Goal: Task Accomplishment & Management: Manage account settings

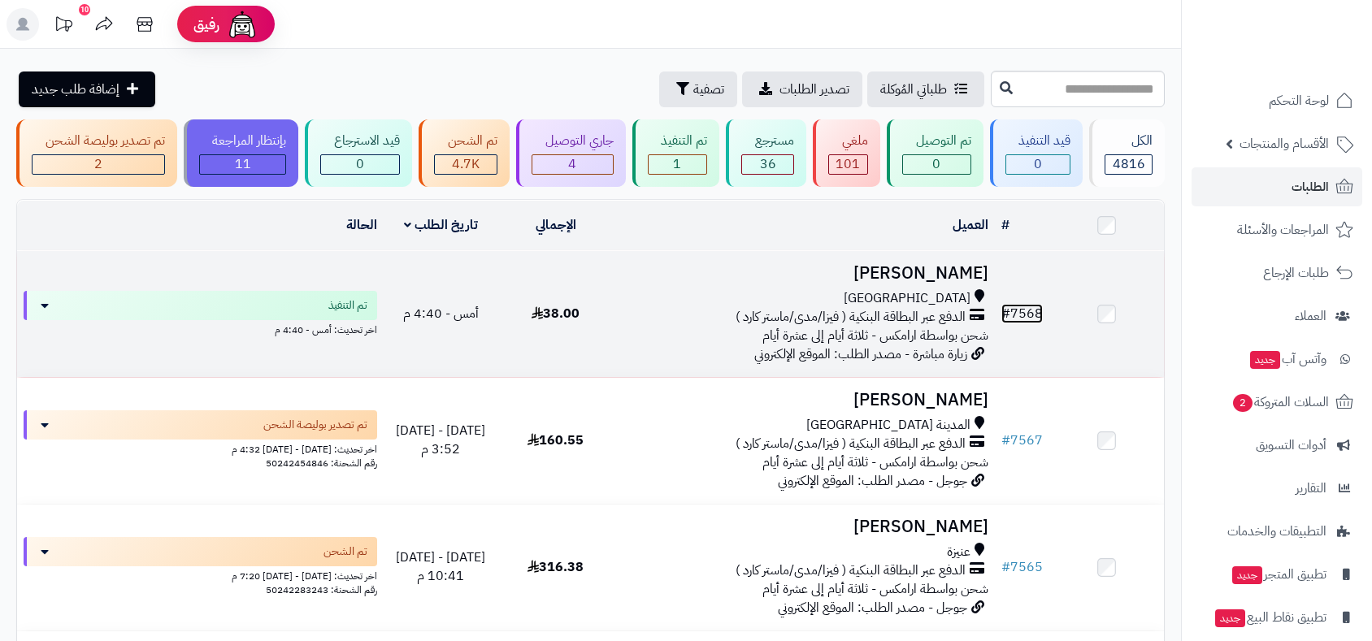
click at [1020, 307] on link "# 7568" at bounding box center [1021, 314] width 41 height 20
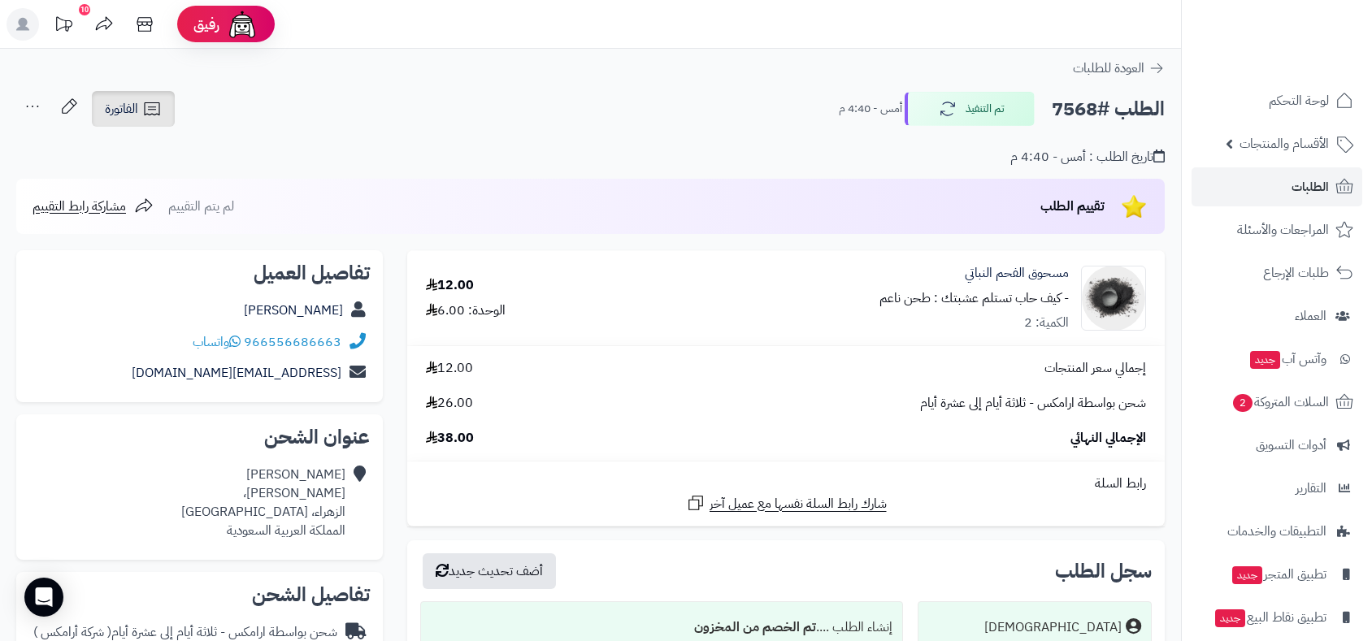
click at [117, 114] on span "الفاتورة" at bounding box center [121, 109] width 33 height 20
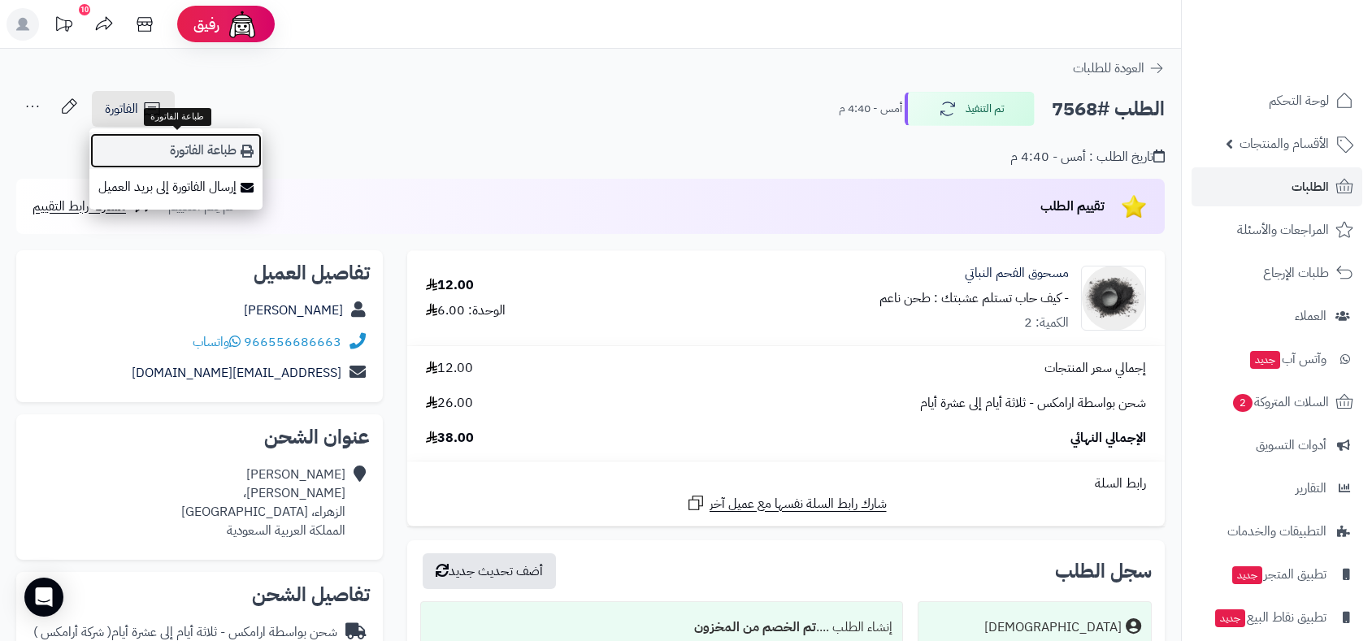
click at [156, 153] on link "طباعة الفاتورة" at bounding box center [175, 150] width 173 height 37
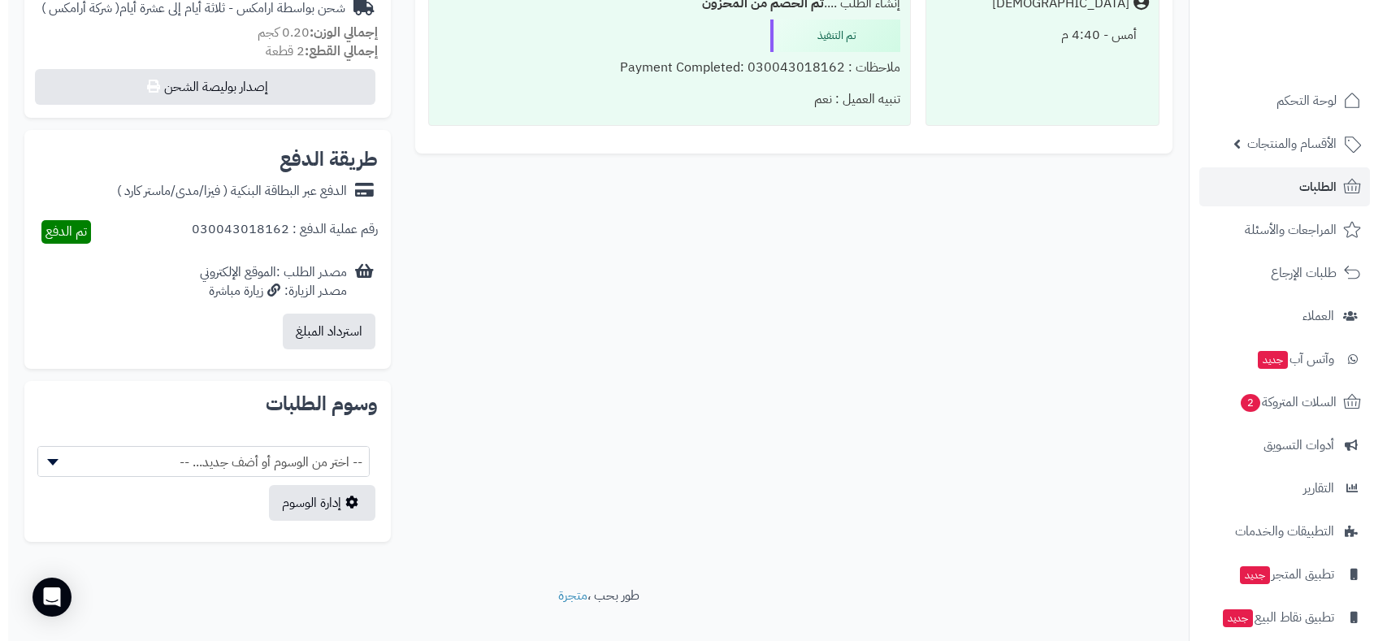
scroll to position [649, 0]
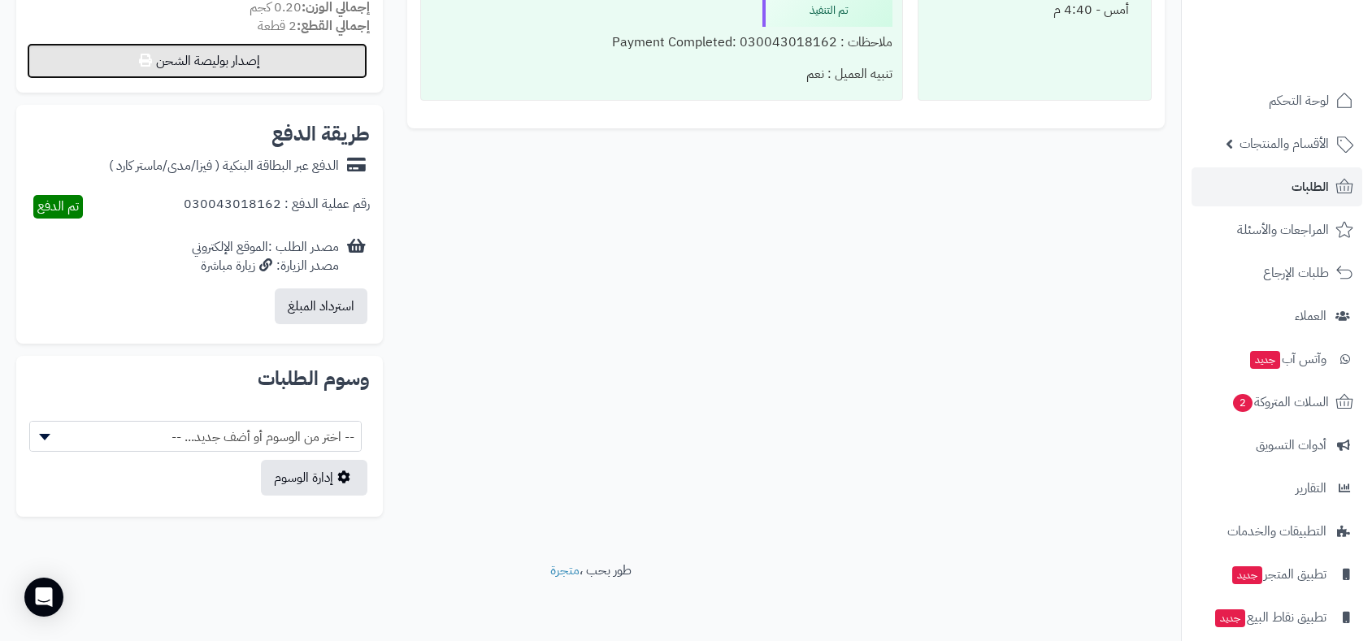
click at [252, 67] on button "إصدار بوليصة الشحن" at bounding box center [197, 61] width 341 height 36
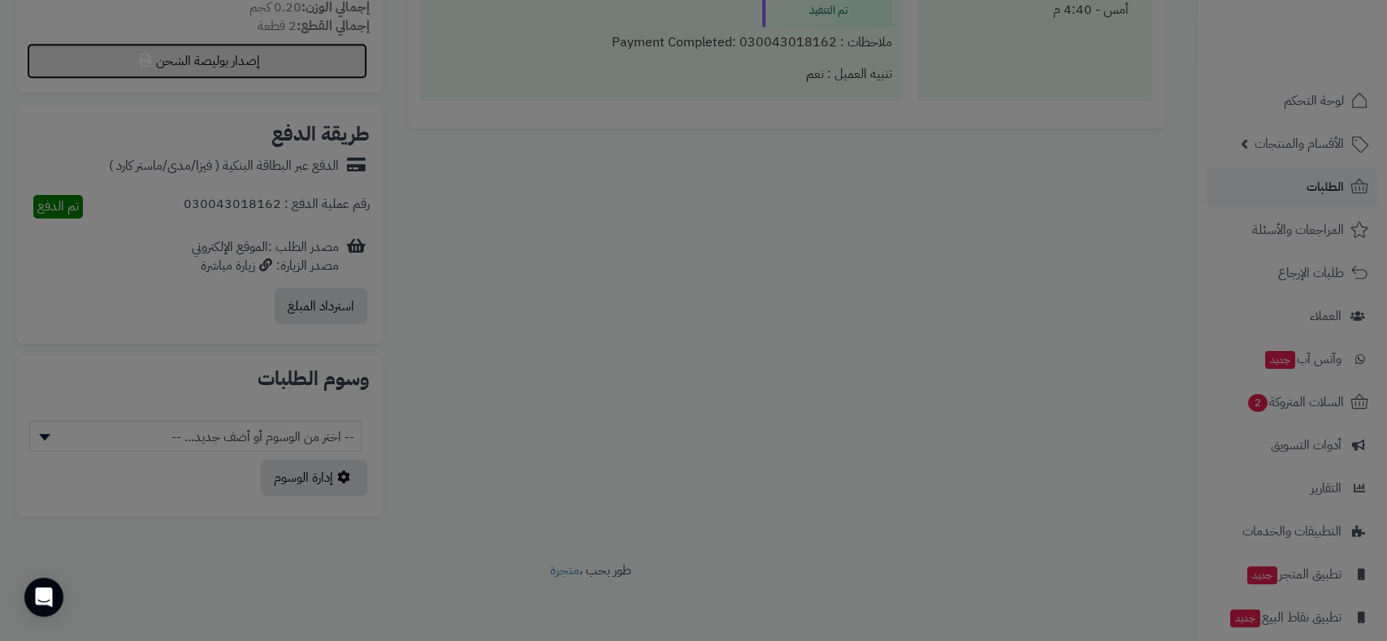
select select "******"
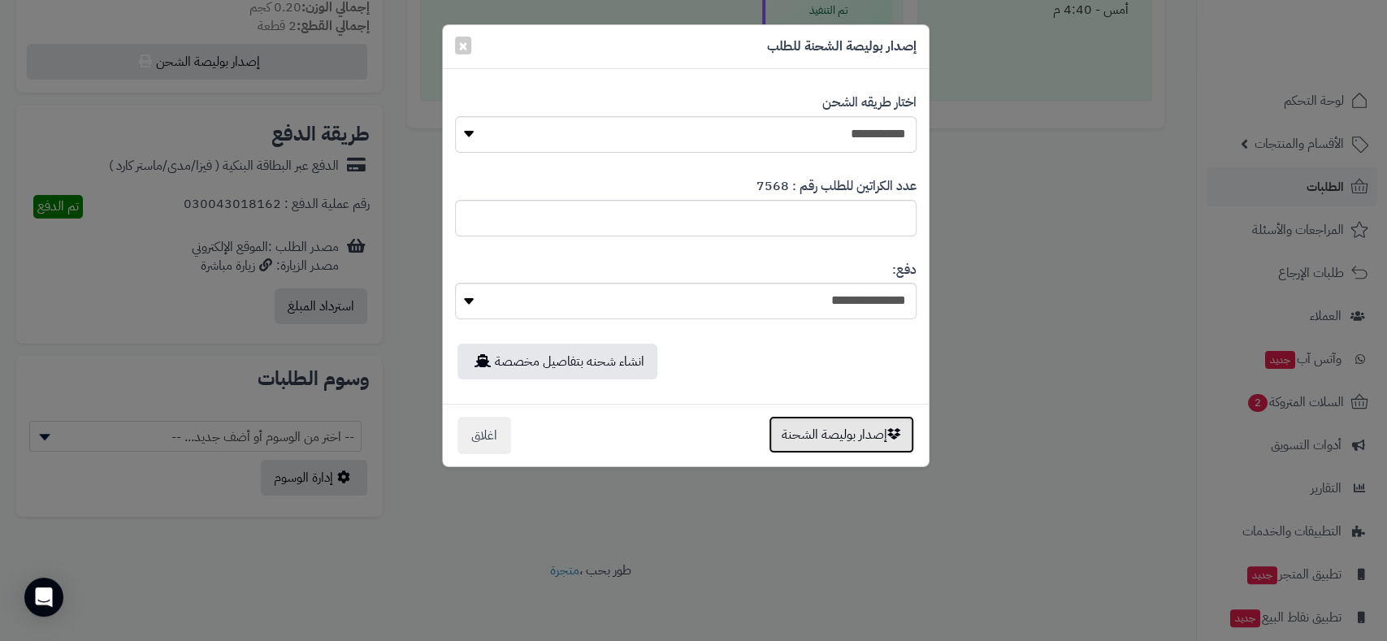
click at [846, 441] on button "إصدار بوليصة الشحنة" at bounding box center [841, 434] width 145 height 37
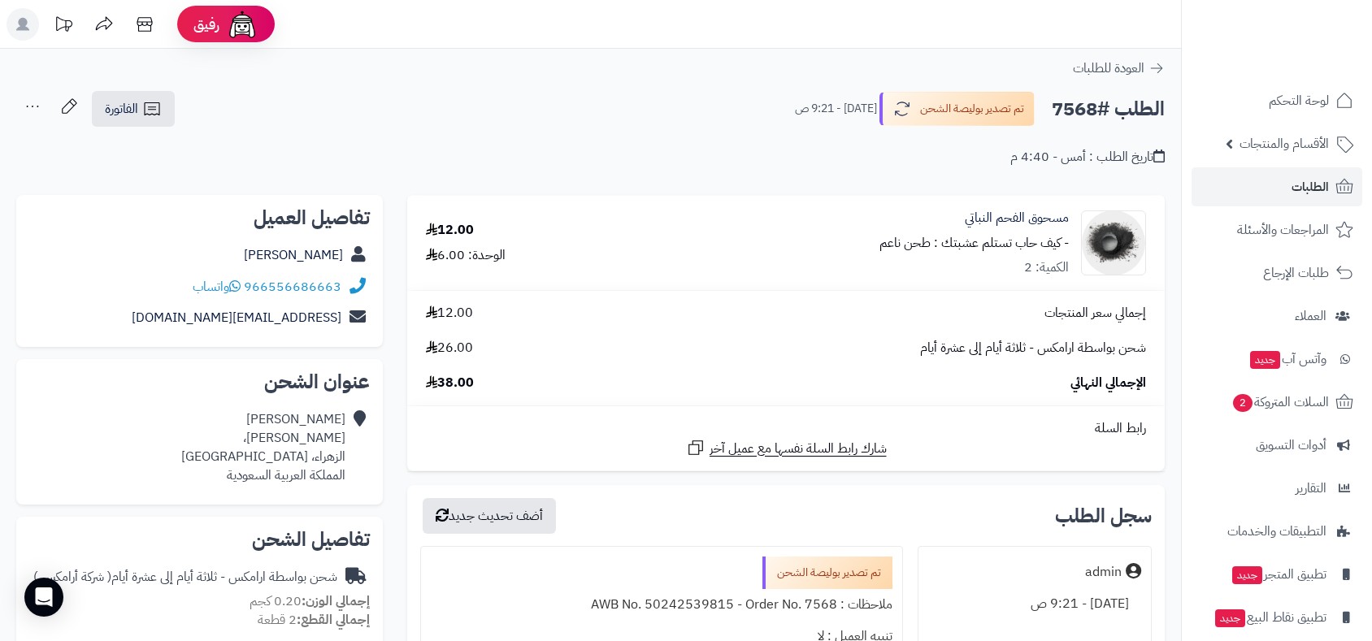
scroll to position [649, 0]
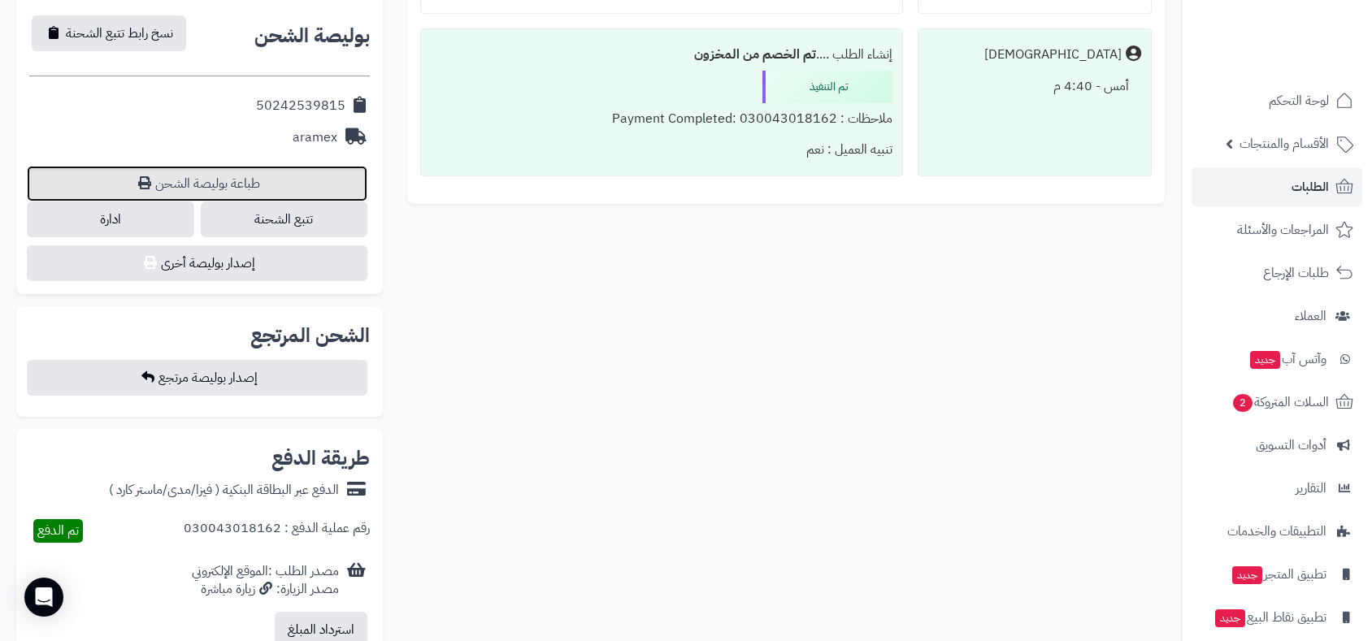
click at [246, 184] on link "طباعة بوليصة الشحن" at bounding box center [197, 184] width 341 height 36
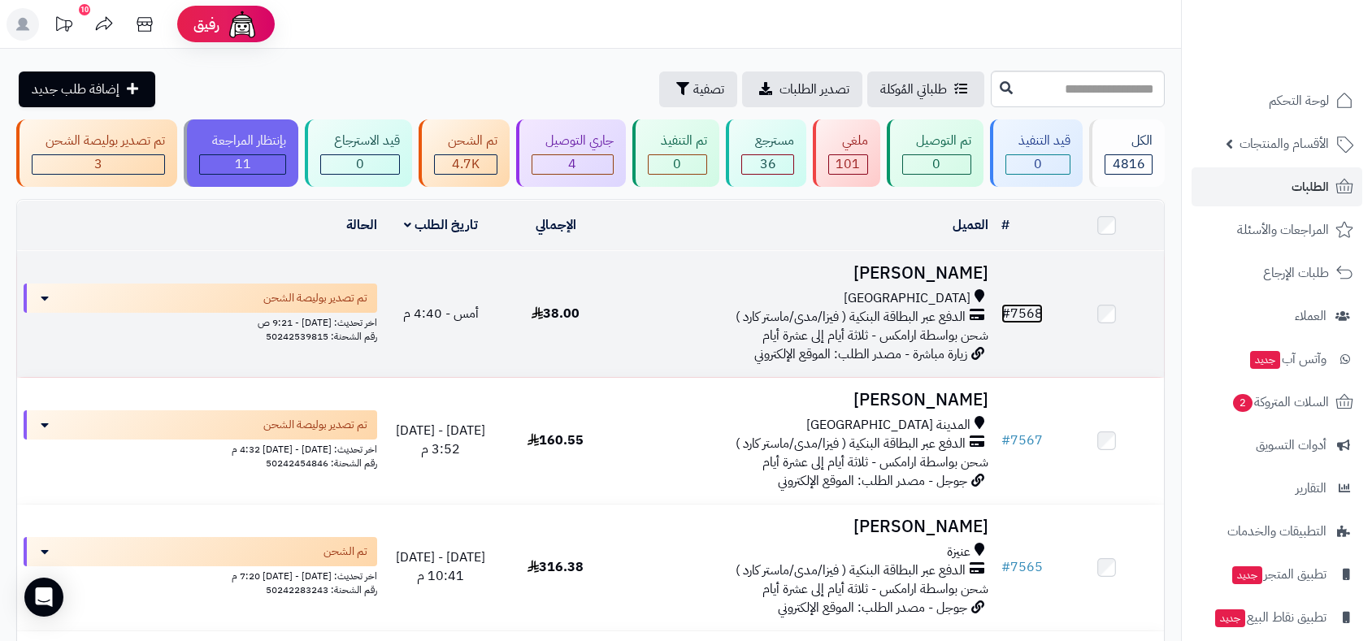
click at [1021, 307] on link "# 7568" at bounding box center [1021, 314] width 41 height 20
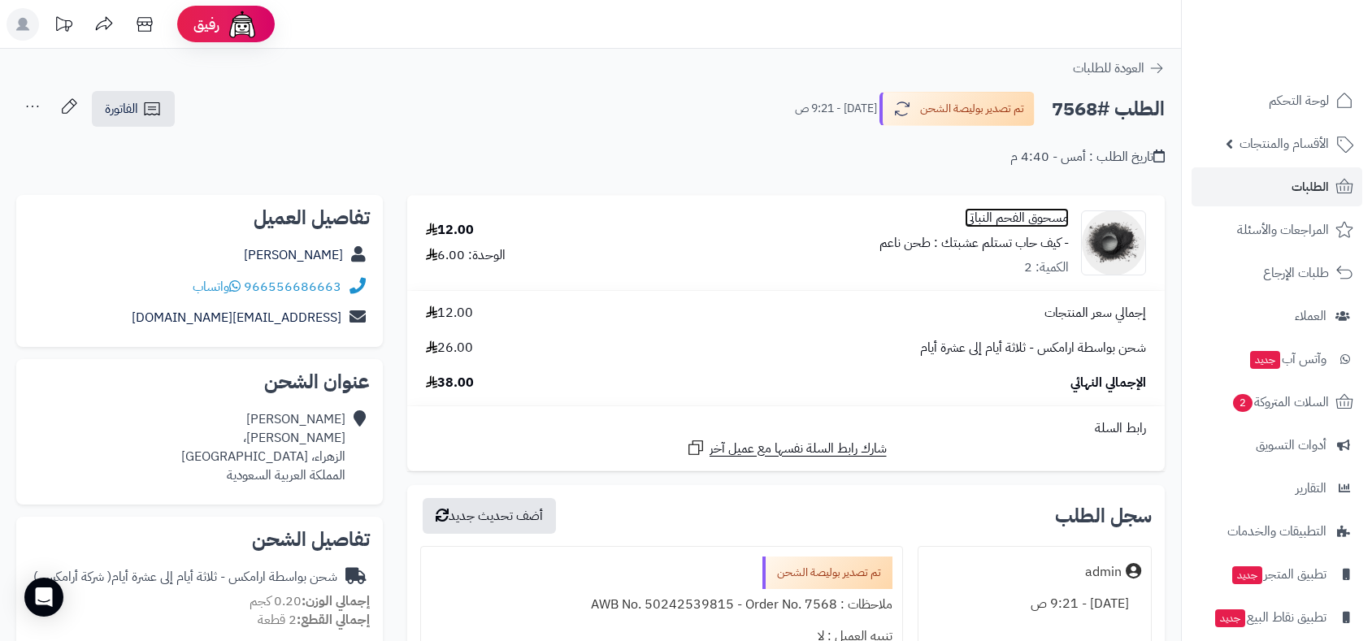
click at [1021, 215] on link "مسحوق الفحم النباتي" at bounding box center [1017, 218] width 104 height 19
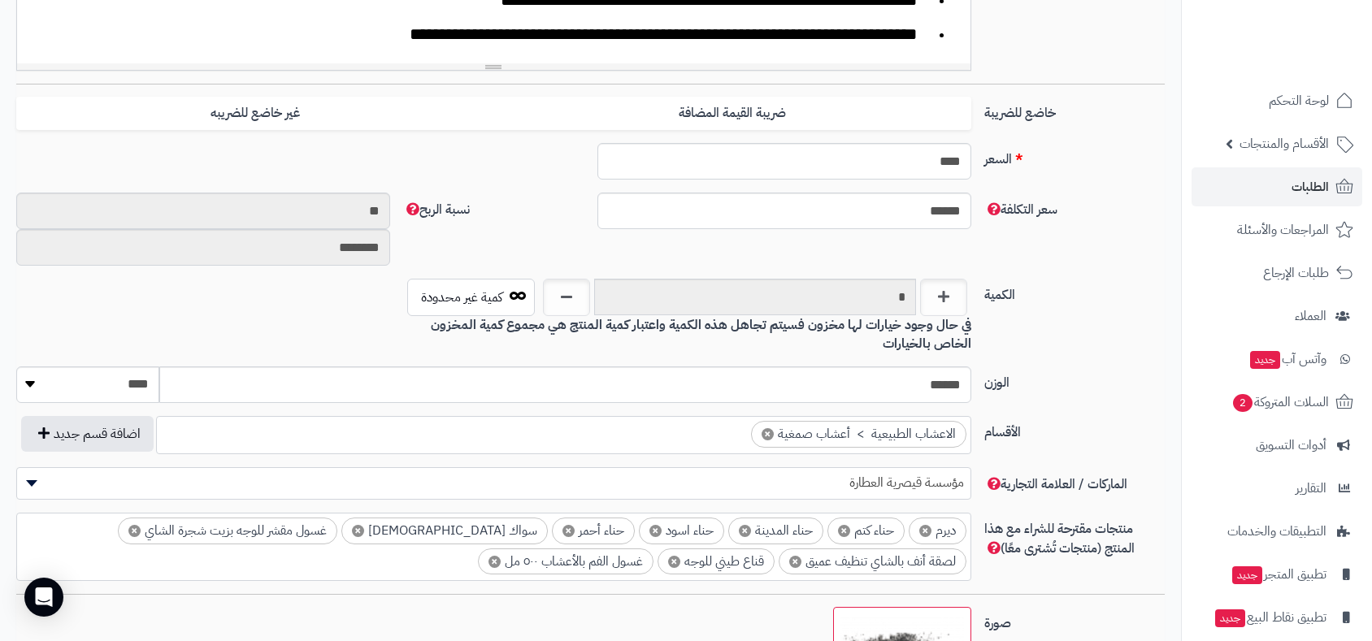
scroll to position [674, 0]
